Goal: Navigation & Orientation: Find specific page/section

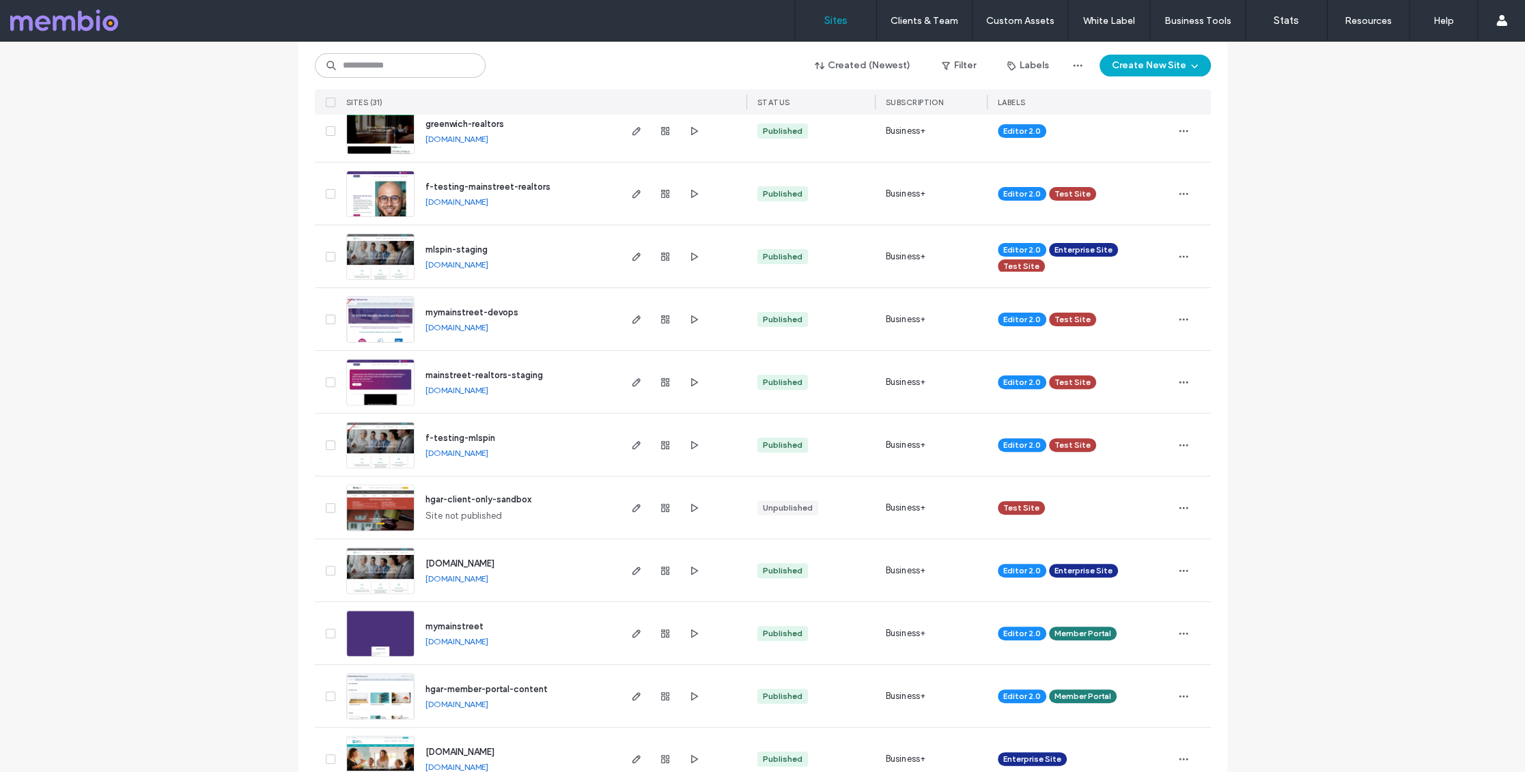
scroll to position [436, 0]
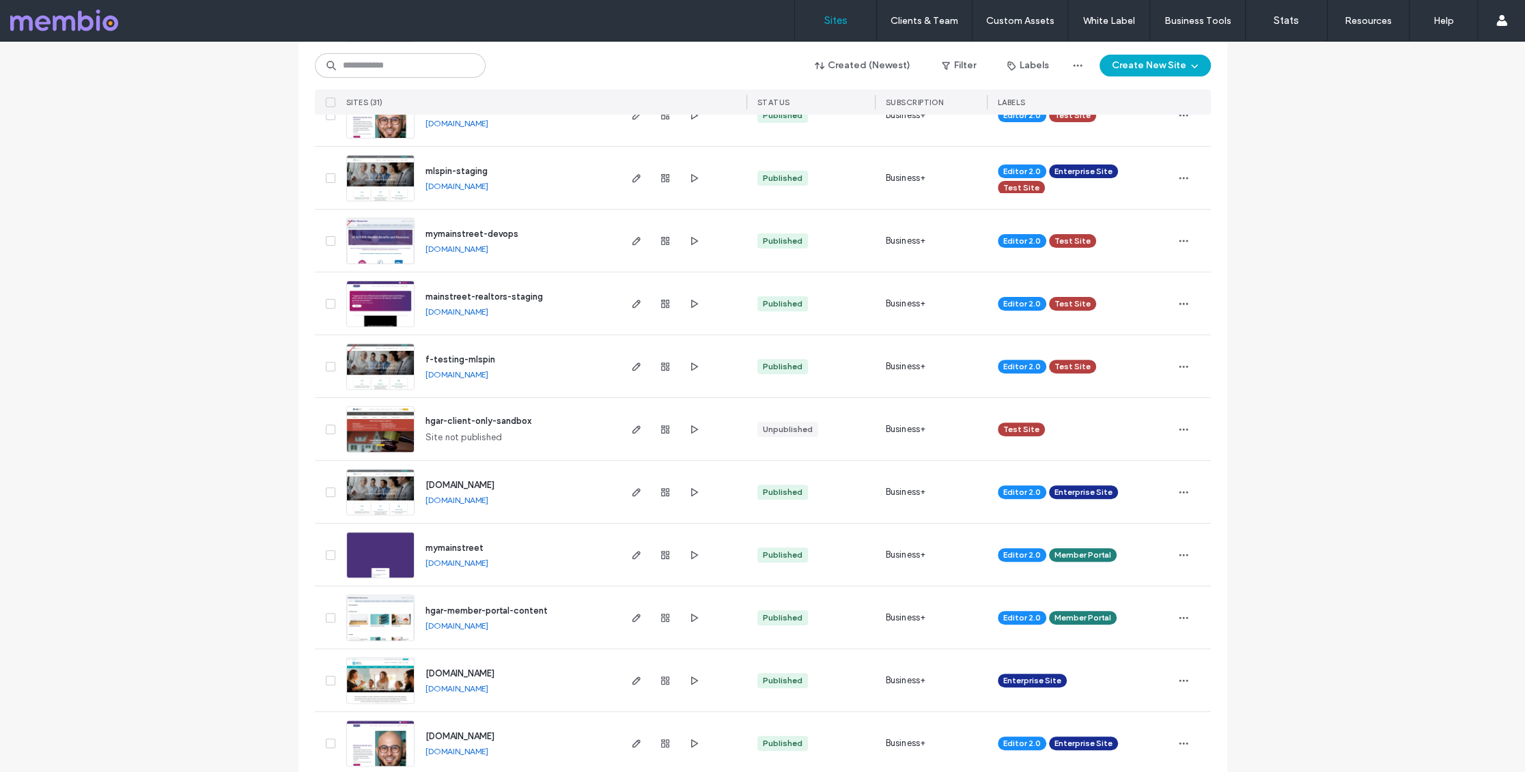
click at [462, 548] on span "mymainstreet" at bounding box center [454, 548] width 58 height 10
